Goal: Task Accomplishment & Management: Use online tool/utility

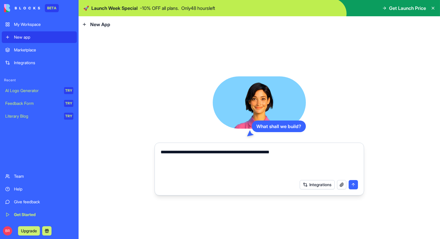
type textarea "**********"
click at [353, 185] on button "submit" at bounding box center [353, 184] width 9 height 9
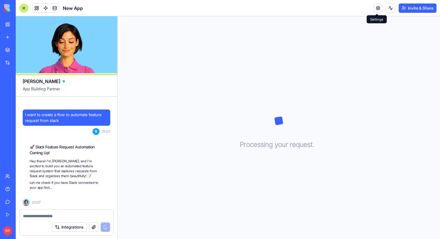
scroll to position [38, 0]
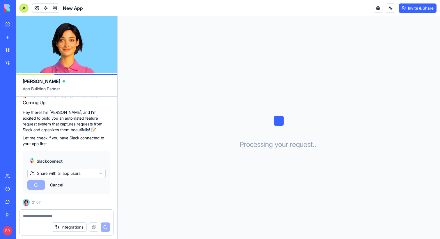
click at [66, 175] on html "BETA My Workspace New app Marketplace Integrations Recent New App AI Logo Gener…" at bounding box center [220, 119] width 440 height 239
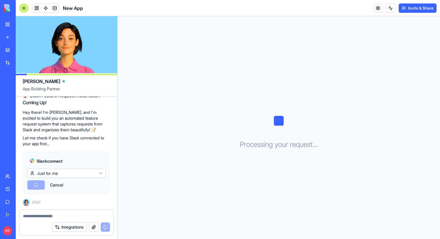
scroll to position [104, 0]
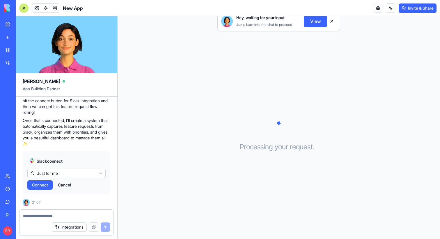
click at [42, 186] on span "Connect" at bounding box center [40, 185] width 16 height 6
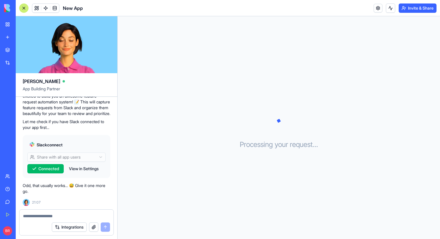
scroll to position [120, 0]
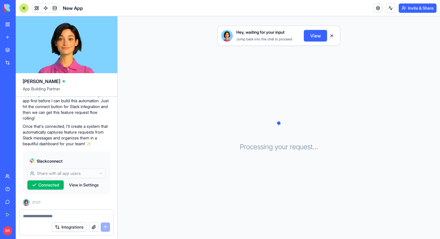
click at [318, 38] on button "View" at bounding box center [315, 36] width 23 height 12
click at [49, 184] on span "Connected" at bounding box center [48, 185] width 21 height 6
click at [93, 186] on button "View in Settings" at bounding box center [83, 185] width 35 height 9
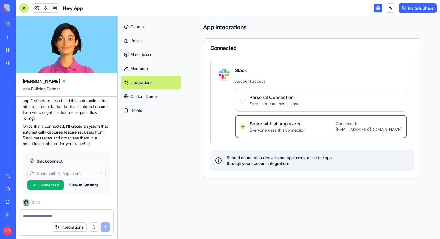
click at [55, 128] on p "Once that's connected, I'll create a system that automatically captures feature…" at bounding box center [67, 135] width 88 height 23
click at [242, 100] on Connection "Personal Connection Each user connects his own" at bounding box center [242, 100] width 5 height 5
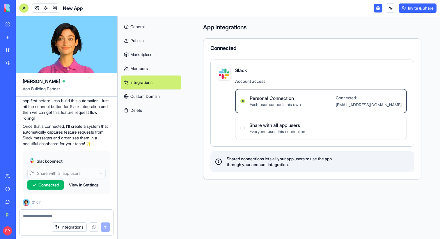
click at [148, 96] on link "Custom Domain" at bounding box center [151, 97] width 60 height 14
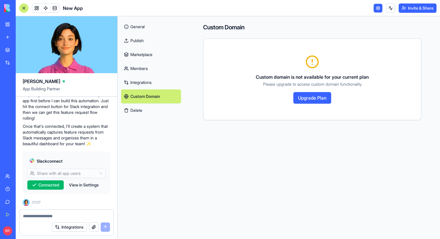
click at [148, 70] on link "Members" at bounding box center [151, 69] width 60 height 14
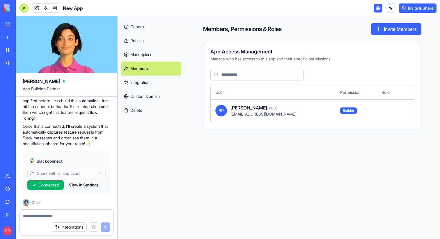
click at [145, 28] on link "General" at bounding box center [151, 27] width 60 height 14
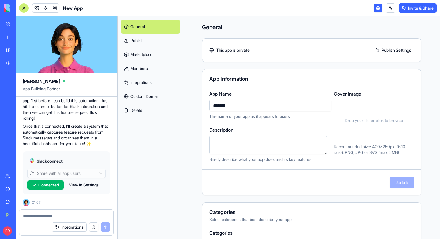
click at [76, 128] on p "Once that's connected, I'll create a system that automatically captures feature…" at bounding box center [67, 135] width 88 height 23
click at [374, 12] on link at bounding box center [378, 8] width 9 height 9
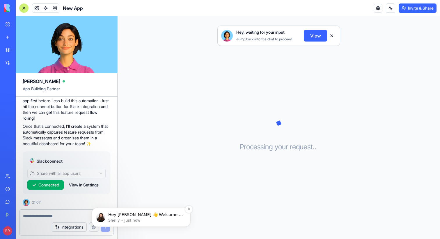
click at [133, 215] on p "Hey [PERSON_NAME] 👋 Welcome to Blocks 🙌 I'm here if you have any questions!" at bounding box center [145, 215] width 75 height 6
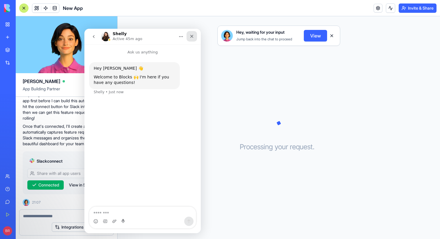
click at [190, 37] on icon "Close" at bounding box center [191, 36] width 5 height 5
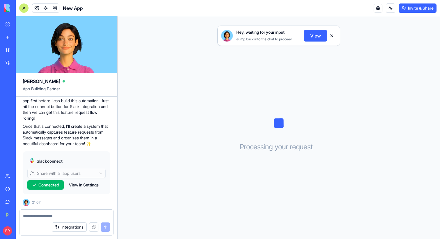
click at [25, 8] on div at bounding box center [23, 7] width 9 height 9
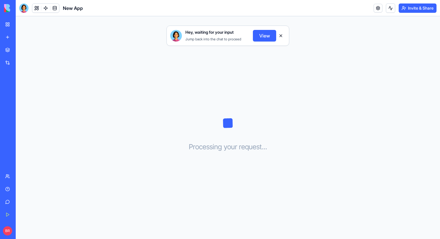
click at [24, 8] on div at bounding box center [23, 7] width 9 height 9
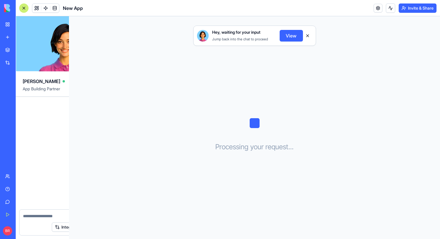
scroll to position [120, 0]
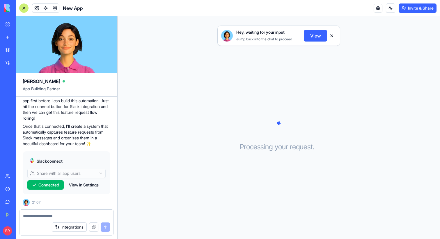
click at [305, 72] on div "Hey, waiting for your input Jump back into the chat to proceed View Processing …" at bounding box center [279, 127] width 322 height 223
